Goal: Task Accomplishment & Management: Manage account settings

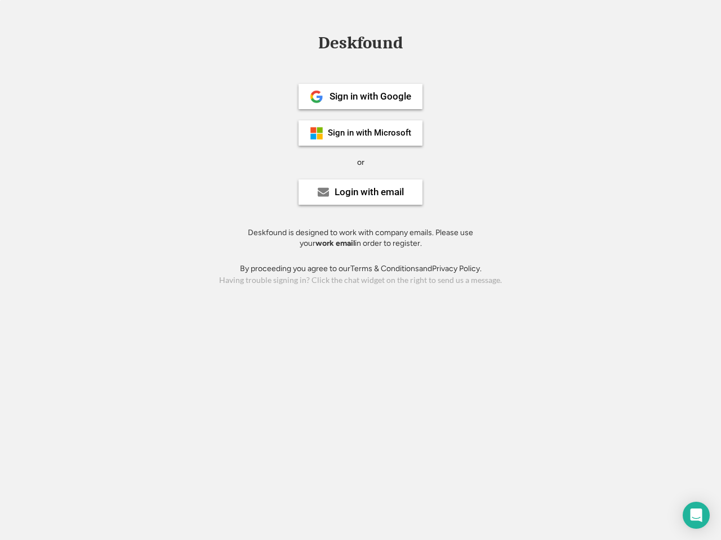
click at [360, 161] on div "or" at bounding box center [360, 162] width 7 height 11
click at [360, 45] on div "Deskfound" at bounding box center [360, 42] width 96 height 17
click at [309, 43] on div "Deskfound" at bounding box center [360, 44] width 721 height 21
click at [360, 45] on div "Deskfound" at bounding box center [360, 42] width 96 height 17
click at [360, 162] on div "or" at bounding box center [360, 162] width 7 height 11
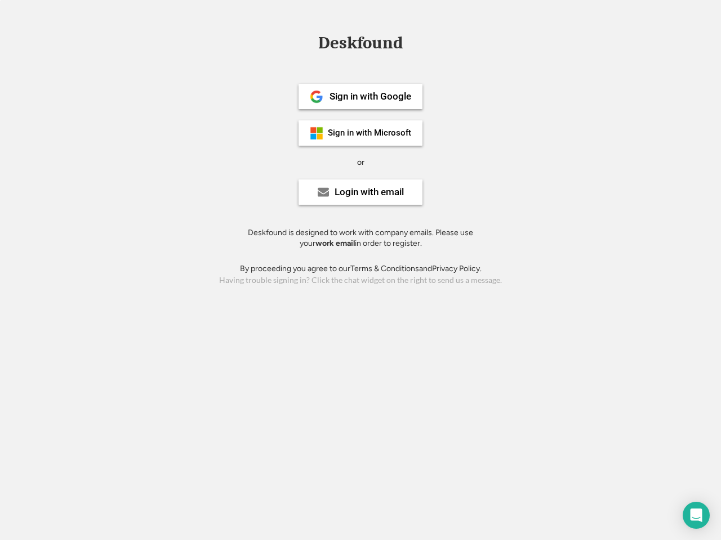
click at [360, 96] on div "Sign in with Google" at bounding box center [370, 97] width 82 height 10
click at [370, 96] on div "Sign in with Google" at bounding box center [370, 97] width 82 height 10
click at [316, 97] on img at bounding box center [317, 97] width 14 height 14
click at [360, 133] on div "Sign in with Microsoft" at bounding box center [369, 133] width 83 height 8
click at [370, 133] on div "Sign in with Microsoft" at bounding box center [369, 133] width 83 height 8
